Goal: Task Accomplishment & Management: Manage account settings

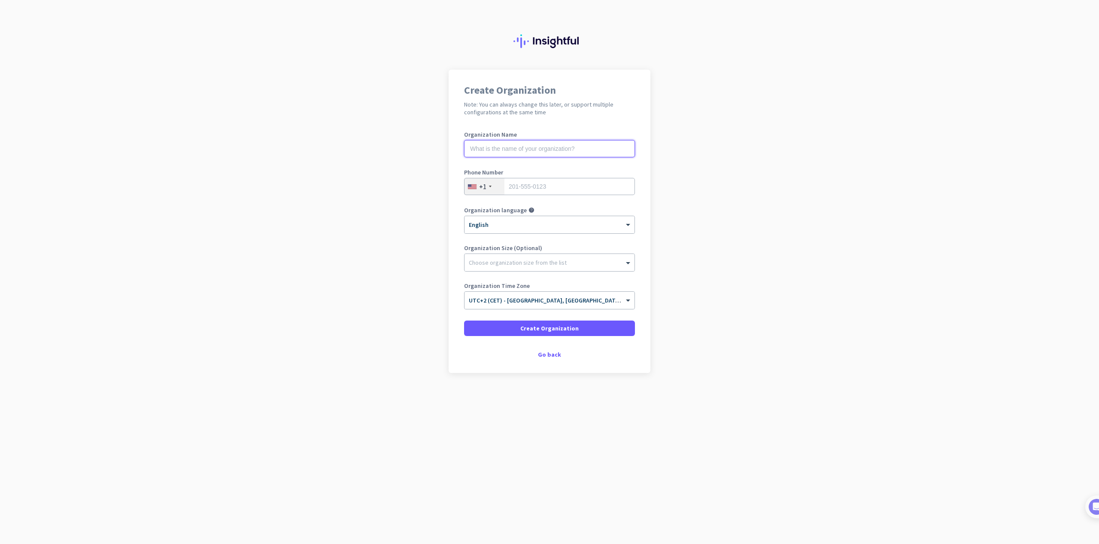
click at [492, 155] on input "text" at bounding box center [549, 148] width 171 height 17
type input "Test"
click at [498, 188] on div "+1" at bounding box center [485, 186] width 40 height 16
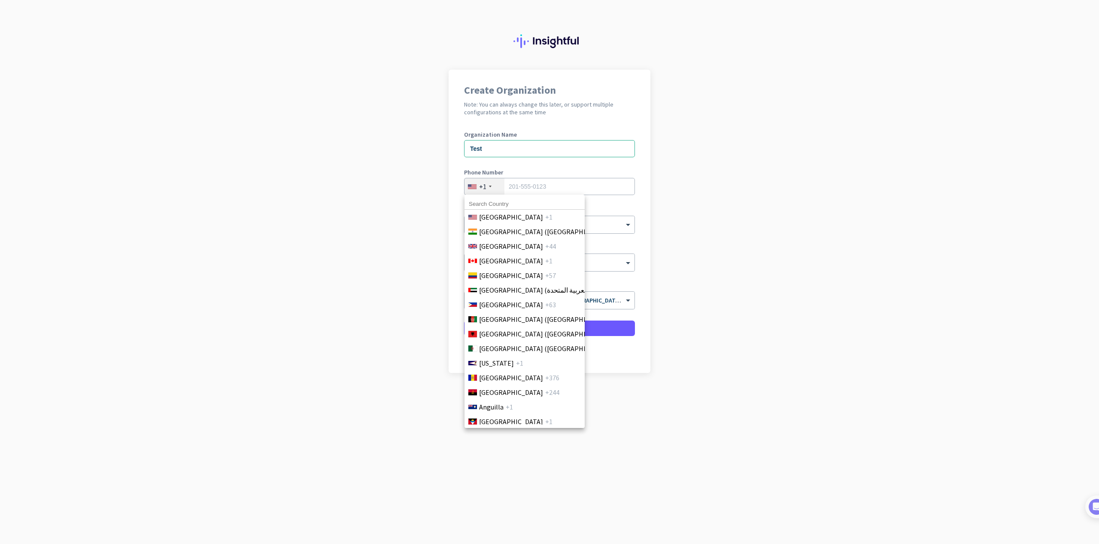
click at [499, 199] on input at bounding box center [525, 203] width 120 height 11
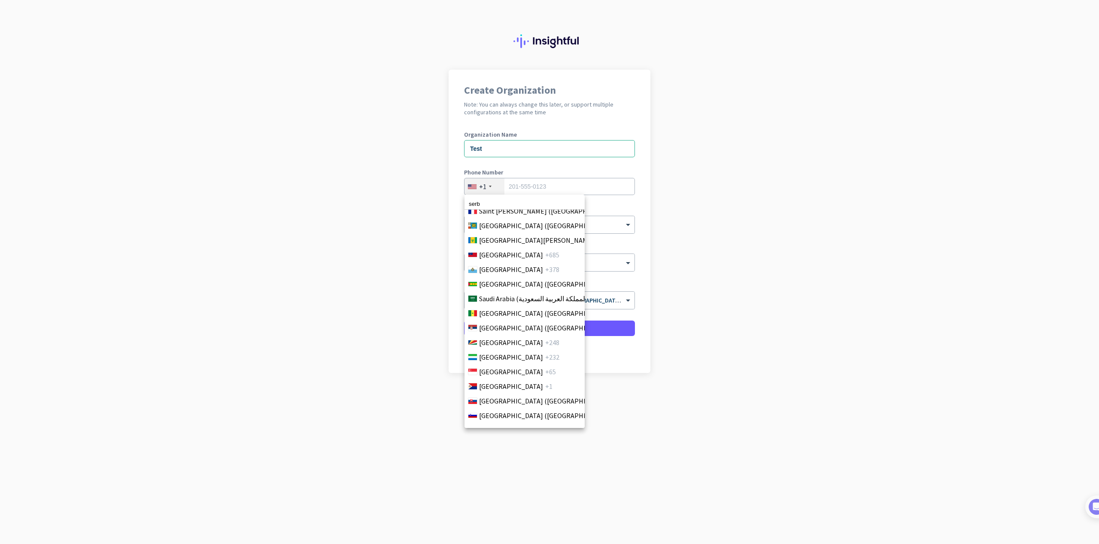
scroll to position [2776, 0]
type input "serb"
click at [509, 317] on span "[GEOGRAPHIC_DATA] ([GEOGRAPHIC_DATA])" at bounding box center [546, 317] width 134 height 10
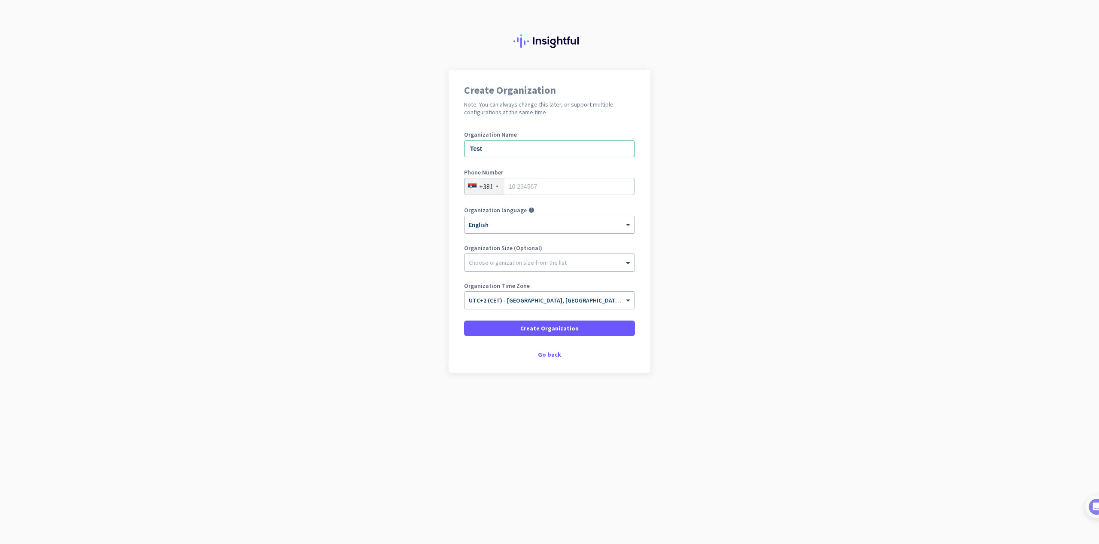
click at [524, 258] on div at bounding box center [550, 260] width 170 height 9
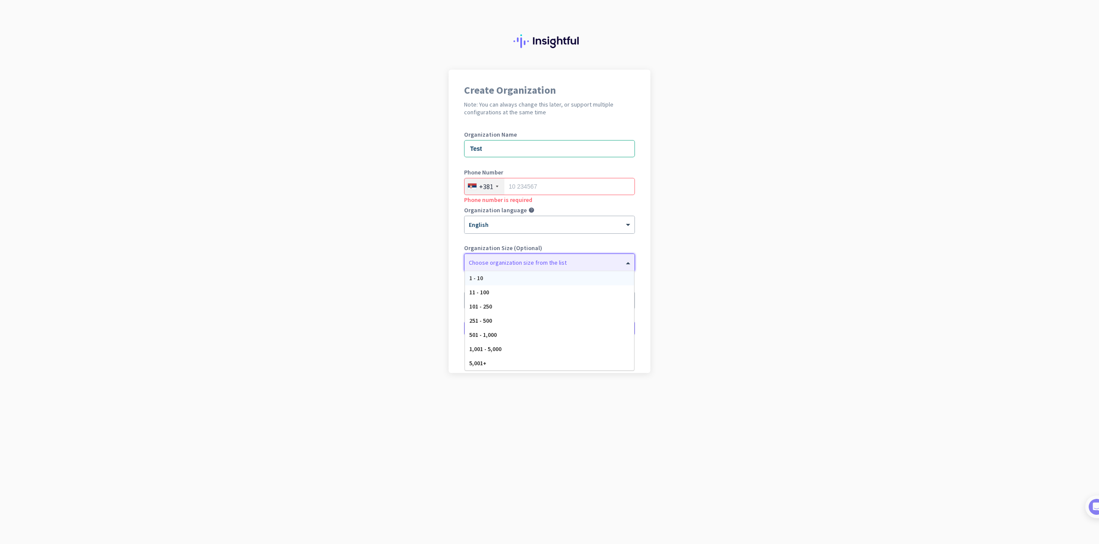
click at [514, 278] on div "1 - 10" at bounding box center [549, 278] width 169 height 14
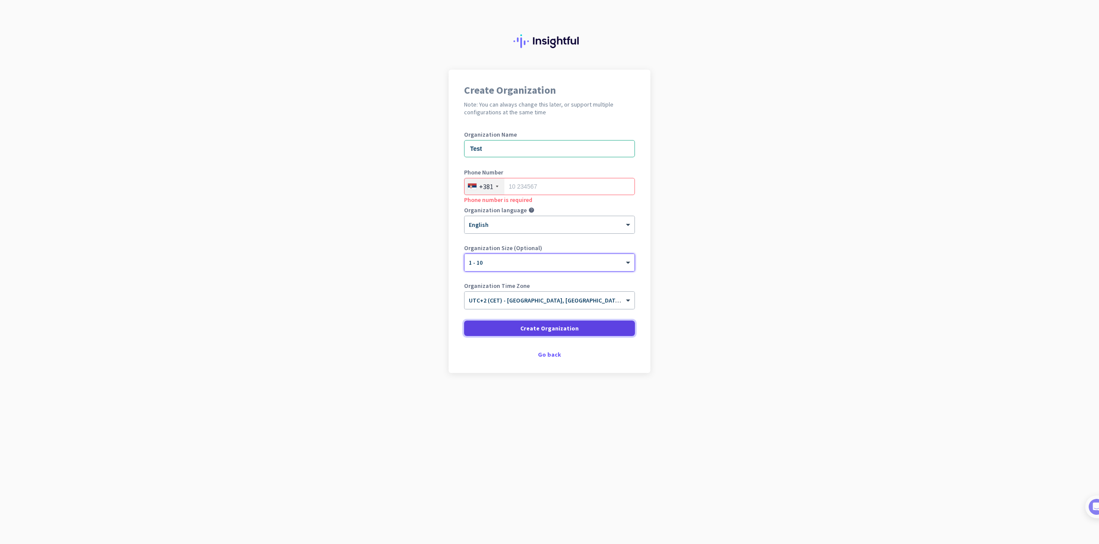
click at [523, 327] on span at bounding box center [549, 328] width 171 height 21
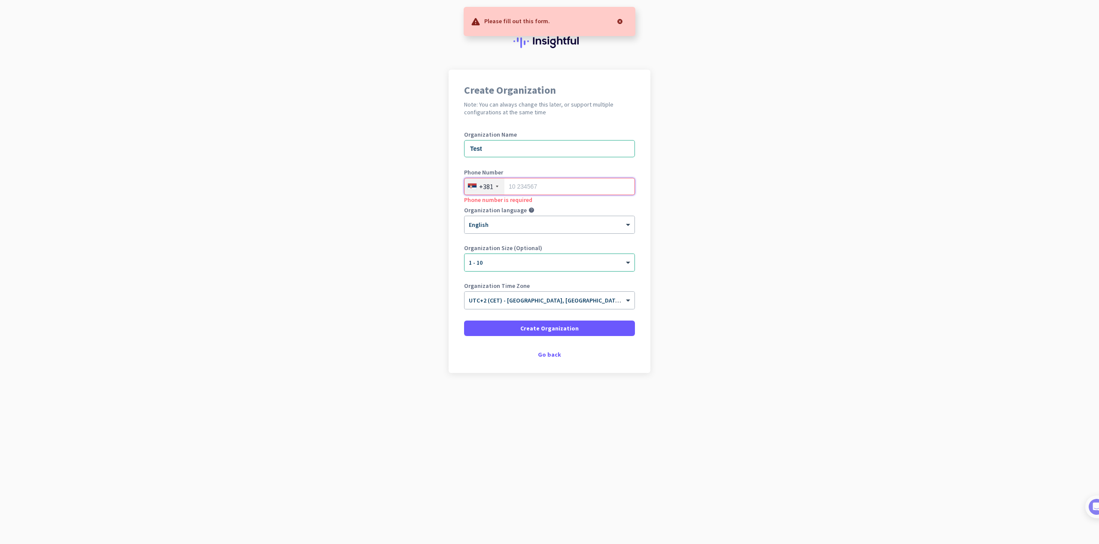
click at [525, 192] on input "tel" at bounding box center [549, 186] width 171 height 17
type input "1231234"
click at [538, 324] on span "Create Organization" at bounding box center [549, 328] width 58 height 9
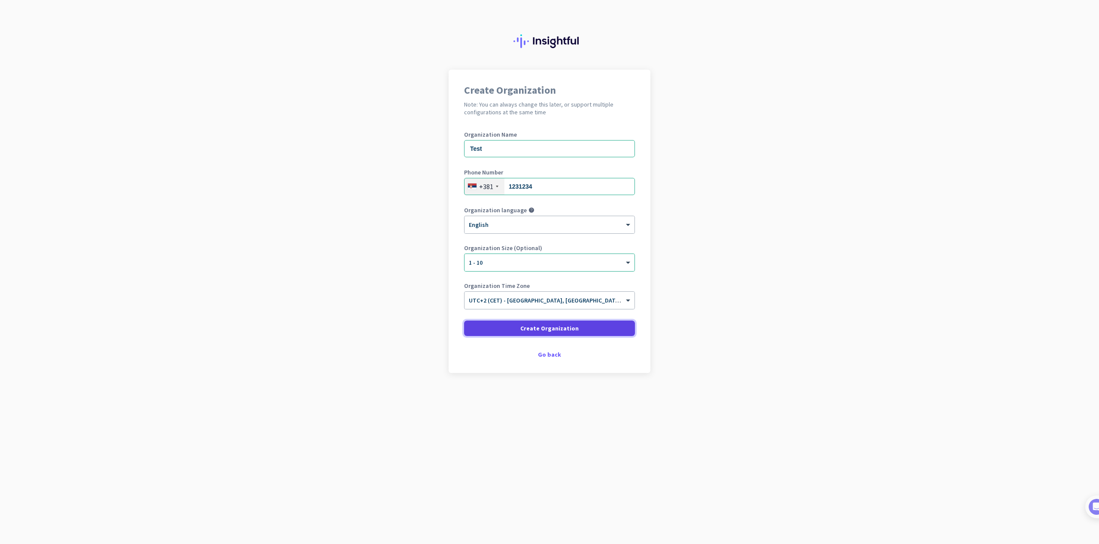
click at [536, 334] on span at bounding box center [549, 328] width 171 height 21
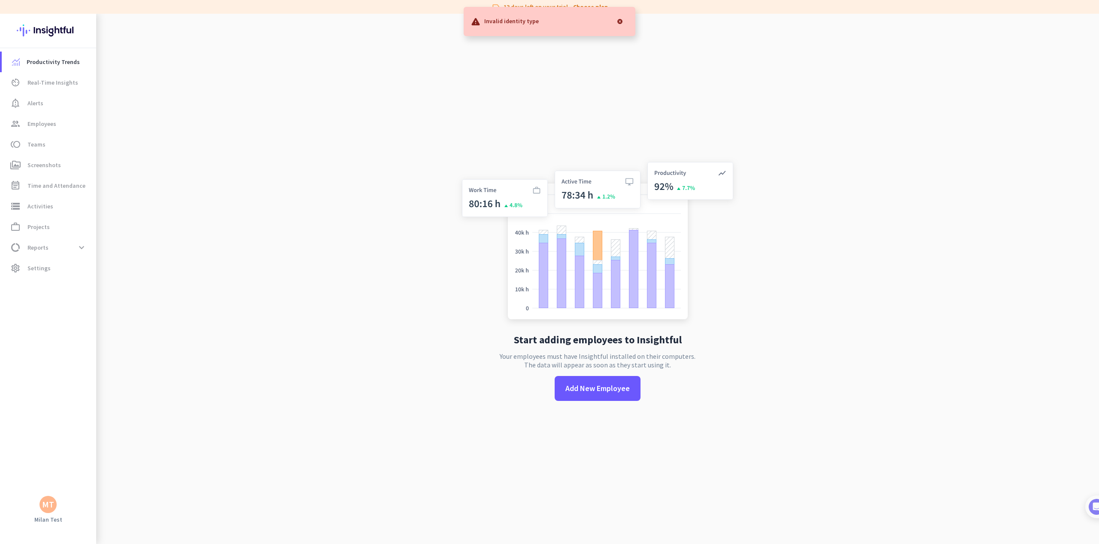
click at [53, 504] on div "MT" at bounding box center [48, 504] width 12 height 9
click at [162, 401] on div at bounding box center [549, 272] width 1099 height 544
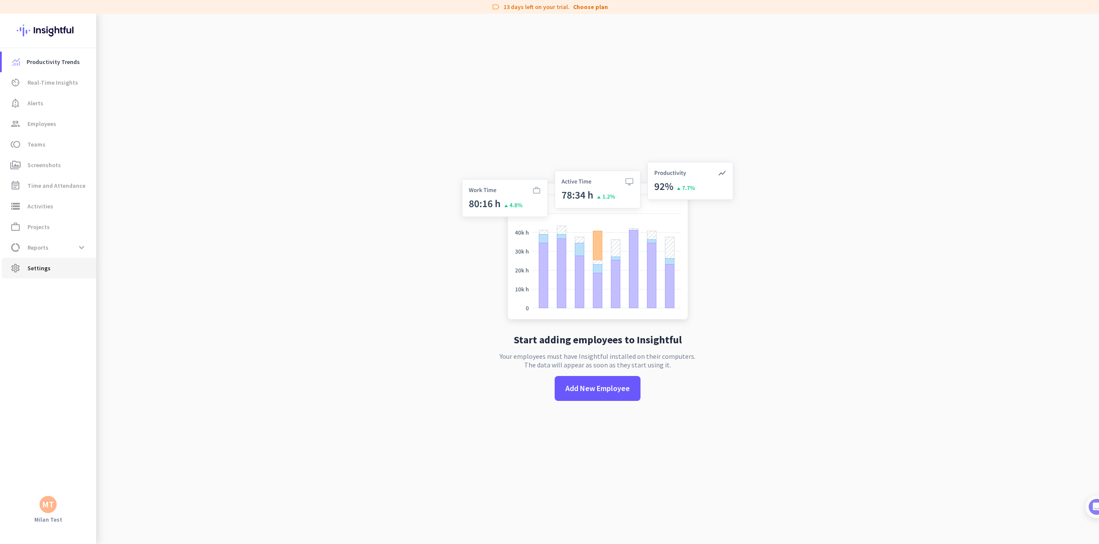
click at [66, 270] on span "settings Settings" at bounding box center [49, 268] width 81 height 10
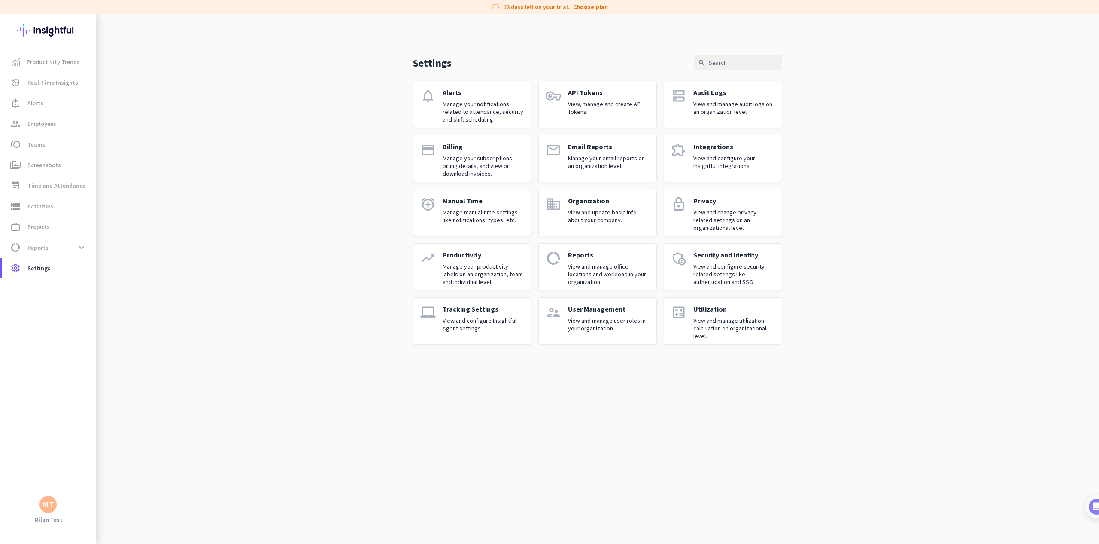
click at [485, 262] on p "Manage your productivity labels on an organization, team and individual level." at bounding box center [484, 273] width 82 height 23
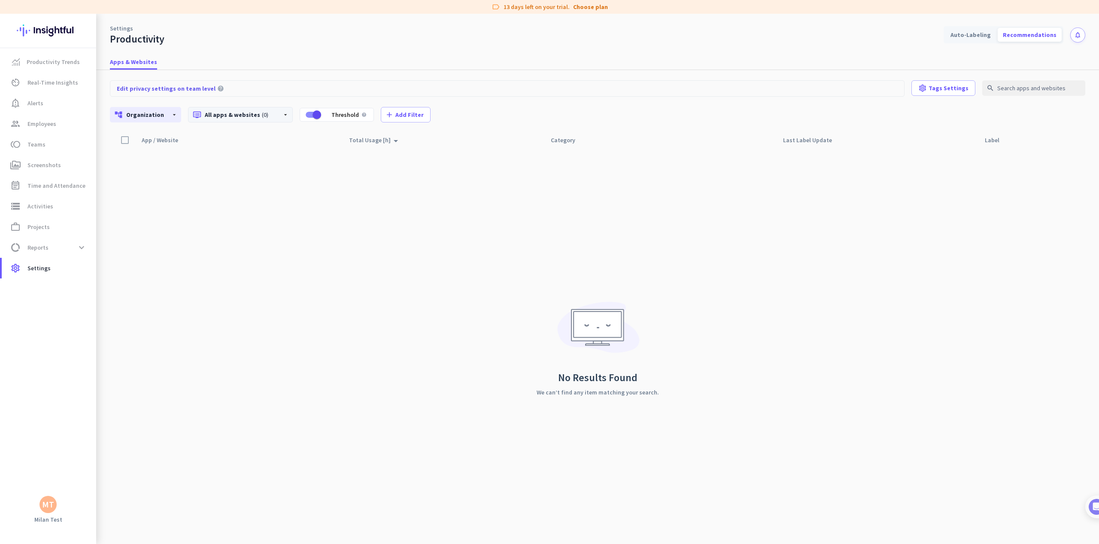
click at [267, 121] on div "dvr All apps & websites (0) arrow_drop_down" at bounding box center [240, 114] width 105 height 15
click at [393, 228] on div at bounding box center [549, 272] width 1099 height 544
click at [308, 119] on span "button" at bounding box center [316, 114] width 17 height 17
click at [266, 115] on p "dvr All apps & websites (0)" at bounding box center [234, 114] width 82 height 9
click at [311, 277] on span at bounding box center [310, 282] width 30 height 21
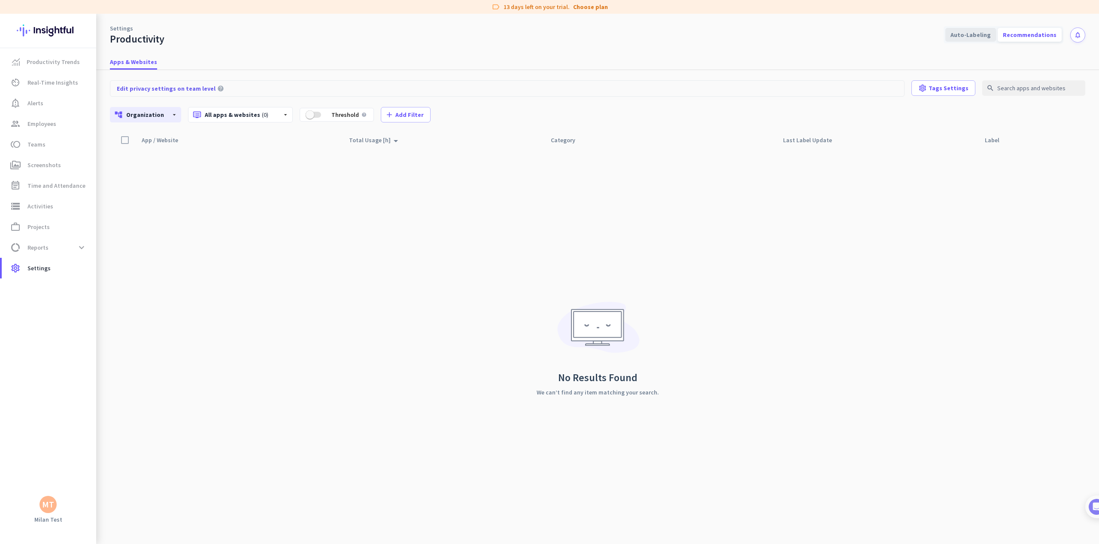
click at [978, 36] on div "Auto-Labeling" at bounding box center [971, 35] width 51 height 14
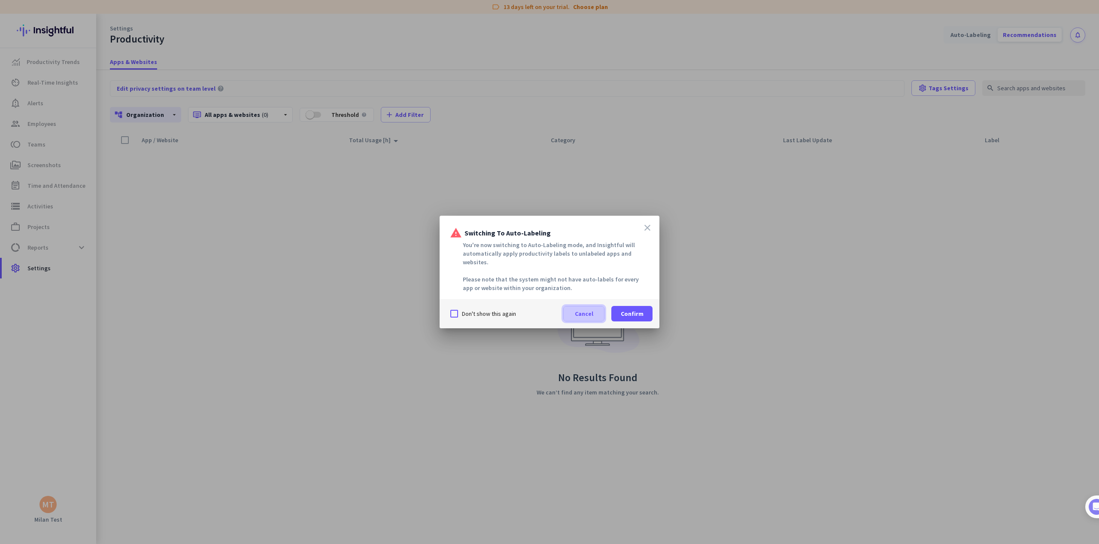
click at [593, 306] on span at bounding box center [584, 313] width 40 height 21
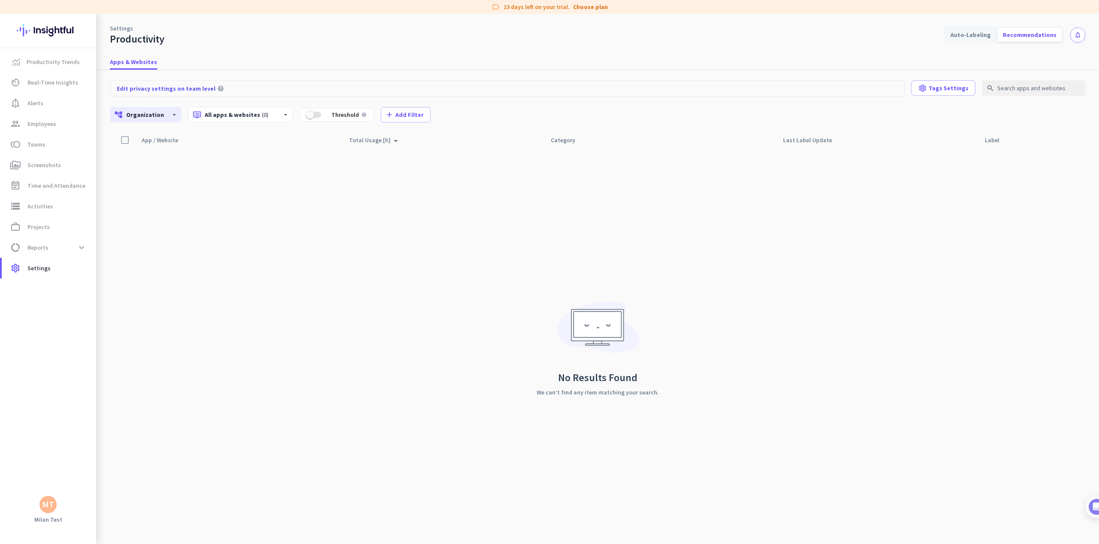
click at [521, 156] on div "App / Website arrow_drop_up Total Usage [h] arrow_drop_up Category Last Label U…" at bounding box center [598, 338] width 976 height 412
